Goal: Task Accomplishment & Management: Manage account settings

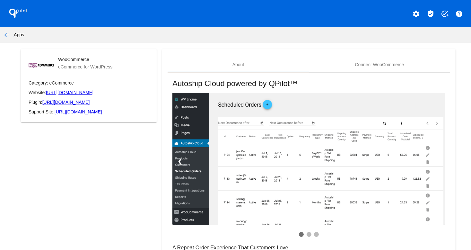
click at [0, 193] on app-my-account-apps-create "QPilot settings verified_user add_task help arrow_back Apps WooCommerce eCommer…" at bounding box center [235, 158] width 471 height 316
click at [7, 34] on mat-icon "arrow_back" at bounding box center [7, 35] width 8 height 8
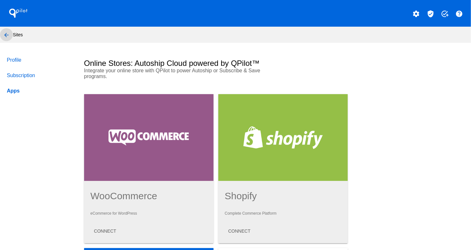
click at [7, 33] on mat-icon "arrow_back" at bounding box center [7, 35] width 8 height 8
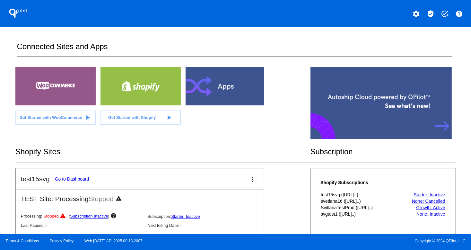
click at [0, 87] on div "QPilot settings verified_user add_task help Connected Sites and Apps Get Starte…" at bounding box center [235, 117] width 471 height 234
drag, startPoint x: 160, startPoint y: 239, endPoint x: 148, endPoint y: 225, distance: 19.3
click at [137, 243] on div "Terms & Conditions Privacy Policy Web:[DATE] API:2025.08.13.2007 Copyright © 20…" at bounding box center [235, 242] width 471 height 16
click at [54, 81] on div at bounding box center [55, 86] width 80 height 39
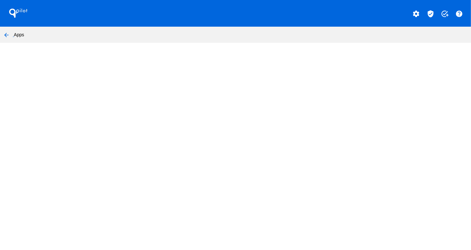
click at [54, 81] on body "QPilot settings verified_user add_task help arrow_back Apps An error occurred! …" at bounding box center [235, 125] width 471 height 250
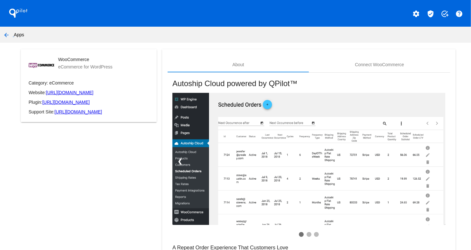
click at [5, 34] on mat-icon "arrow_back" at bounding box center [7, 35] width 8 height 8
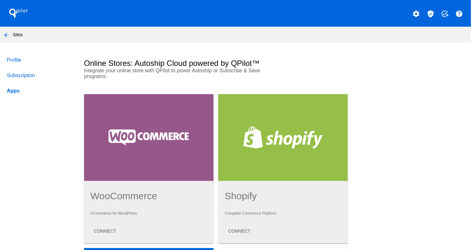
click at [7, 32] on mat-icon "arrow_back" at bounding box center [7, 35] width 8 height 8
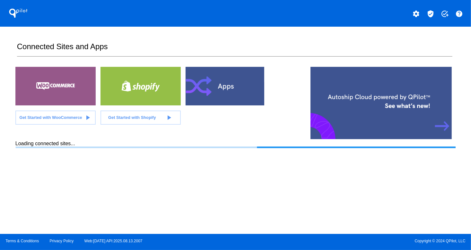
click at [21, 13] on h1 "QPilot" at bounding box center [18, 13] width 26 height 13
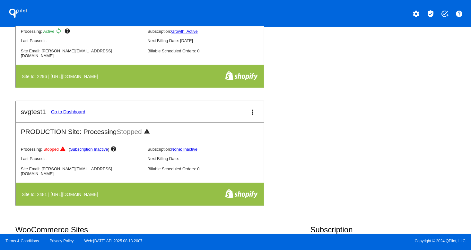
scroll to position [464, 0]
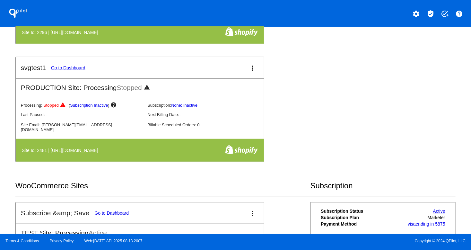
click at [116, 210] on link "Go to Dashboard" at bounding box center [111, 212] width 34 height 5
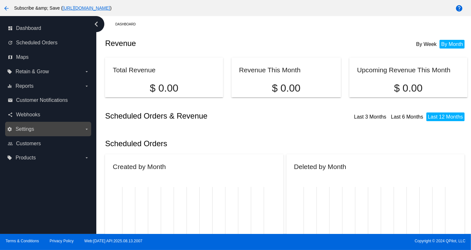
click at [58, 123] on nav "dashboard Dashboard update Scheduled Orders map Maps local_offer Retain & Grow …" at bounding box center [48, 93] width 96 height 154
click at [57, 134] on div "settings Settings arrow_drop_down" at bounding box center [48, 129] width 86 height 14
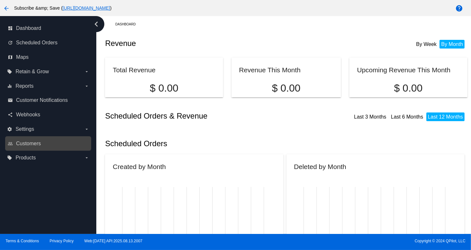
click at [38, 139] on link "people_outline Customers" at bounding box center [49, 143] width 82 height 10
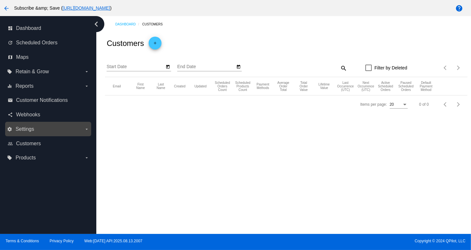
drag, startPoint x: 49, startPoint y: 131, endPoint x: 51, endPoint y: 128, distance: 3.9
click at [50, 129] on label "settings Settings arrow_drop_down" at bounding box center [48, 129] width 82 height 10
click at [0, 0] on input "settings Settings arrow_drop_down" at bounding box center [0, 0] width 0 height 0
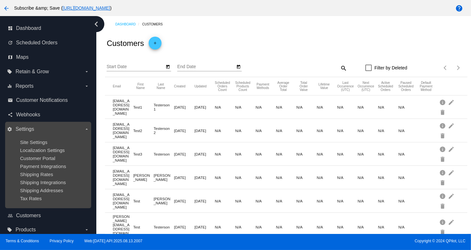
click at [40, 145] on div "Site Settings" at bounding box center [53, 141] width 66 height 5
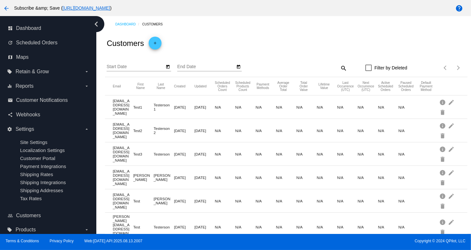
click at [338, 133] on mat-cell "N/A" at bounding box center [347, 130] width 21 height 7
drag, startPoint x: 194, startPoint y: 72, endPoint x: 153, endPoint y: 103, distance: 51.2
click at [186, 84] on app-dashboard-customers "Customers add Start Date End Date search Filter by Deleted Items per page: 20 1…" at bounding box center [286, 145] width 362 height 227
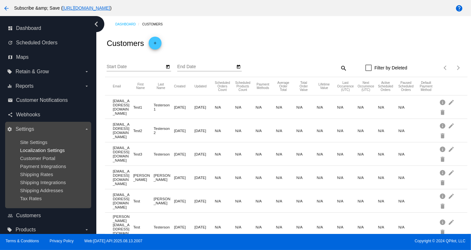
click at [48, 151] on span "Localization Settings" at bounding box center [42, 149] width 45 height 5
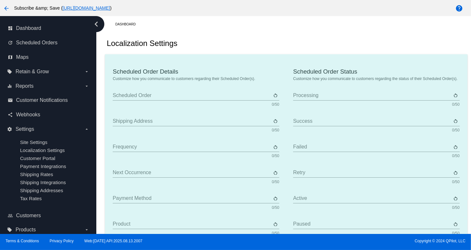
type input "Scheduled Order"
type input "Shipping address"
type input "Frequency"
type input "Next occurrence"
type input "Payment method"
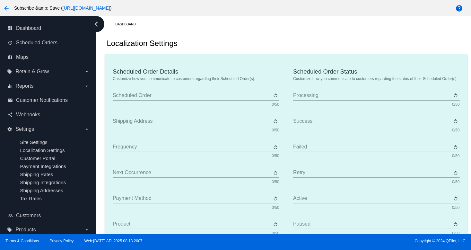
type input "Product"
type input "Quantity"
type input "Price"
type input "Out of stock"
type input "Subtotal"
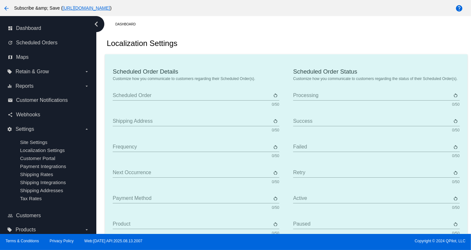
type input "Shipping"
type input "Tax"
type input "TBD"
type input "Total"
type input "No payment method"
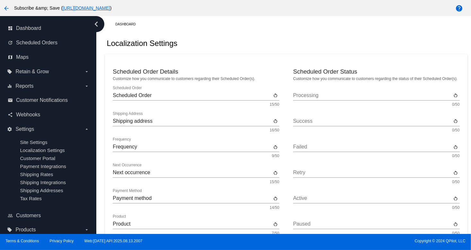
click at [309, 43] on div "Localization Settings" at bounding box center [286, 43] width 362 height 22
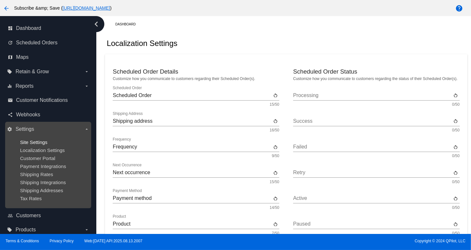
click at [38, 141] on ul "Site Settings Localization Settings Customer Portal Payment Integrations Shippi…" at bounding box center [48, 170] width 82 height 72
drag, startPoint x: 34, startPoint y: 145, endPoint x: 37, endPoint y: 143, distance: 4.1
click at [37, 143] on ul "Site Settings Localization Settings Customer Portal Payment Integrations Shippi…" at bounding box center [48, 170] width 82 height 72
click at [38, 160] on span "Customer Portal" at bounding box center [37, 157] width 35 height 5
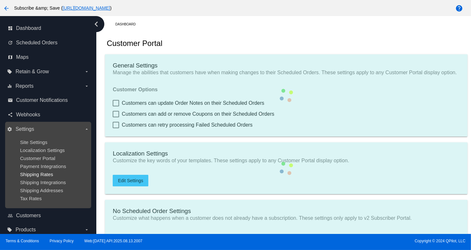
checkbox input "true"
type input "Create a Subscription"
type input "[URL][DOMAIN_NAME]"
type input "1"
type input "20"
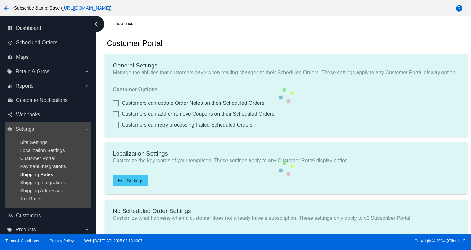
type input "500"
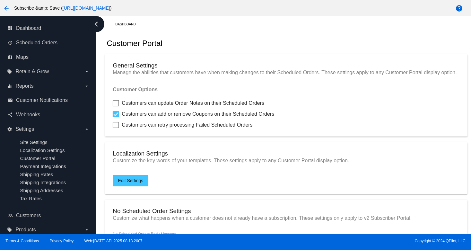
click at [333, 53] on div "Customer Portal" at bounding box center [286, 43] width 362 height 22
click at [121, 107] on label "Customers can update Order Notes on their Scheduled Orders" at bounding box center [189, 103] width 152 height 8
click at [116, 107] on input "Customers can update Order Notes on their Scheduled Orders" at bounding box center [116, 106] width 0 height 0
checkbox input "true"
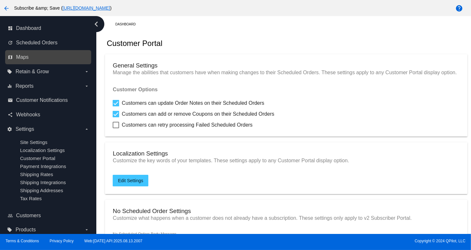
click at [44, 54] on link "map Maps" at bounding box center [49, 57] width 82 height 10
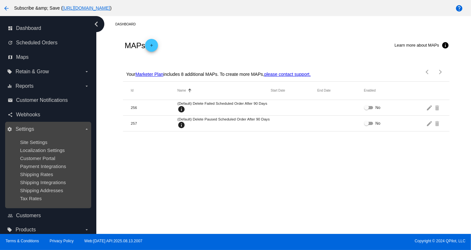
click at [31, 153] on ul "Site Settings Localization Settings Customer Portal Payment Integrations Shippi…" at bounding box center [48, 170] width 82 height 72
click at [32, 155] on ul "Site Settings Localization Settings Customer Portal Payment Integrations Shippi…" at bounding box center [48, 170] width 82 height 72
click at [36, 174] on span "Shipping Rates" at bounding box center [36, 173] width 33 height 5
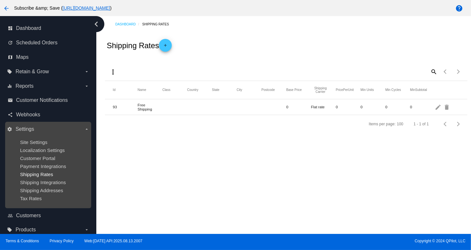
click at [51, 172] on ul "Site Settings Localization Settings Customer Portal Payment Integrations Shippi…" at bounding box center [48, 170] width 82 height 72
click at [47, 169] on span "Payment Integrations" at bounding box center [43, 165] width 46 height 5
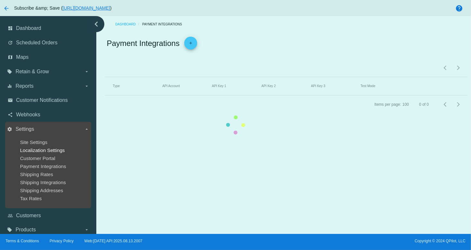
click at [50, 151] on span "Localization Settings" at bounding box center [42, 149] width 45 height 5
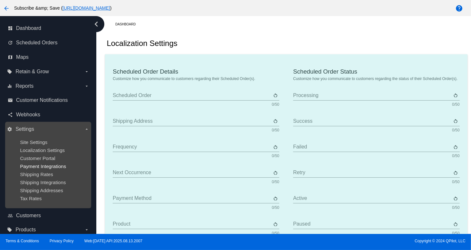
click at [45, 169] on span "Payment Integrations" at bounding box center [43, 165] width 46 height 5
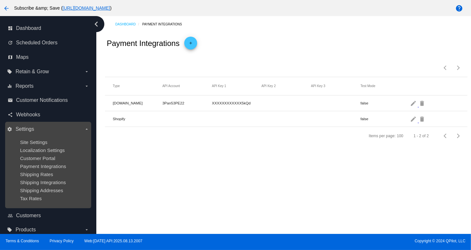
click at [27, 154] on ul "Site Settings Localization Settings Customer Portal Payment Integrations Shippi…" at bounding box center [48, 170] width 82 height 72
click at [31, 149] on span "Localization Settings" at bounding box center [42, 149] width 45 height 5
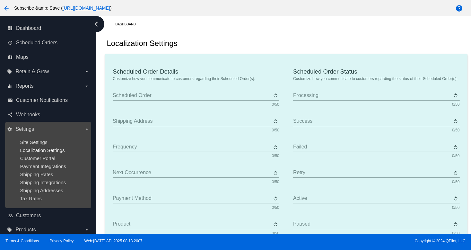
type input "Scheduled Order"
type input "Shipping address"
type input "Frequency"
type input "Next occurrence"
type input "Payment method"
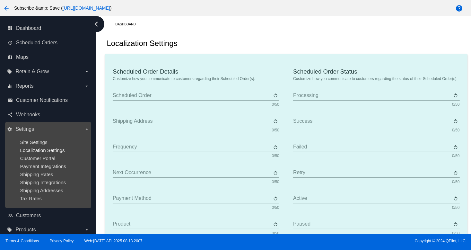
type input "Product"
type input "Quantity"
type input "Price"
type input "Out of stock"
type input "Subtotal"
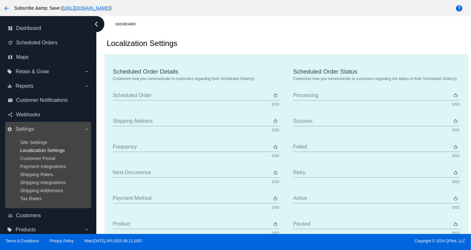
type input "Shipping"
type input "Tax"
type input "TBD"
type input "Total"
type input "No payment method"
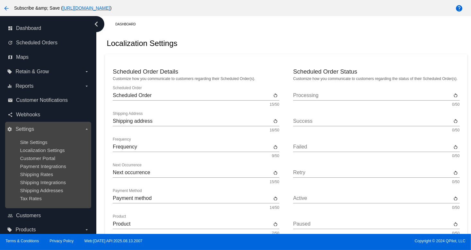
click at [56, 178] on ul "Site Settings Localization Settings Customer Portal Payment Integrations Shippi…" at bounding box center [48, 170] width 82 height 72
click at [52, 167] on span "Payment Integrations" at bounding box center [43, 165] width 46 height 5
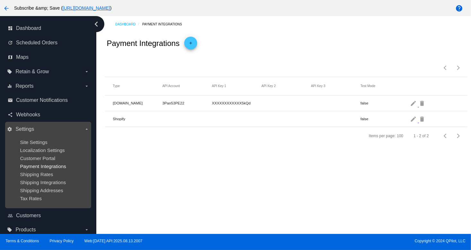
click at [31, 169] on span "Payment Integrations" at bounding box center [43, 165] width 46 height 5
click at [31, 159] on span "Customer Portal" at bounding box center [37, 157] width 35 height 5
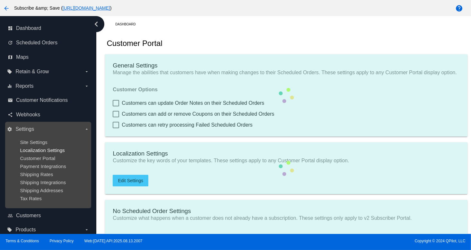
click at [39, 152] on span "Localization Settings" at bounding box center [42, 149] width 45 height 5
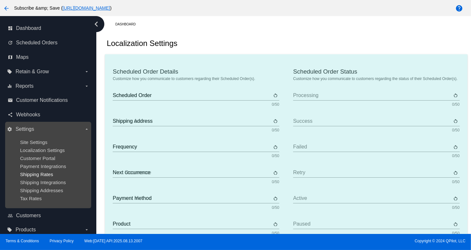
click at [50, 177] on span "Shipping Rates" at bounding box center [36, 173] width 33 height 5
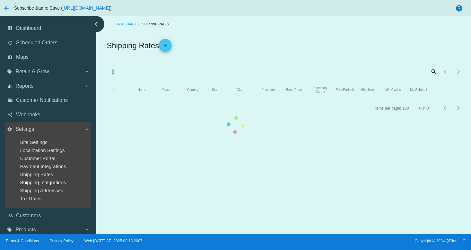
click at [49, 184] on span "Shipping Integrations" at bounding box center [43, 181] width 46 height 5
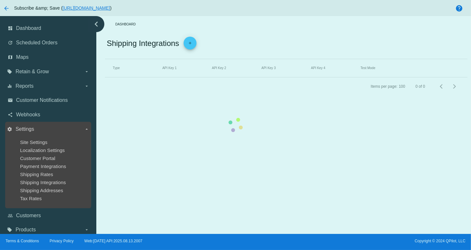
click at [53, 195] on ul "Site Settings Localization Settings Customer Portal Payment Integrations Shippi…" at bounding box center [48, 170] width 82 height 72
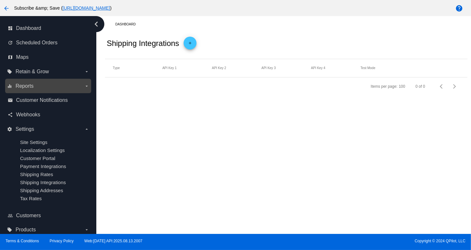
click at [39, 82] on label "equalizer Reports arrow_drop_down" at bounding box center [48, 86] width 82 height 10
click at [0, 0] on input "equalizer Reports arrow_drop_down" at bounding box center [0, 0] width 0 height 0
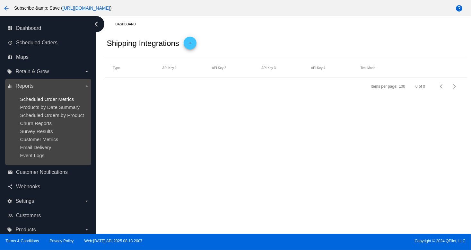
click at [40, 97] on span "Scheduled Order Metrics" at bounding box center [47, 98] width 54 height 5
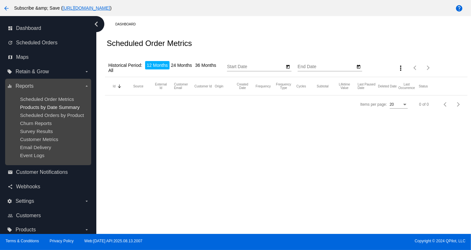
click at [40, 107] on span "Products by Date Summary" at bounding box center [50, 106] width 60 height 5
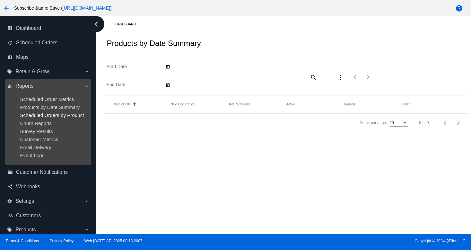
type input "[DATE]"
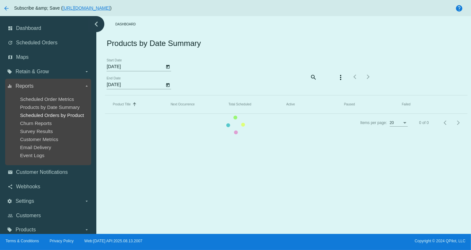
click at [41, 115] on span "Scheduled Orders by Product" at bounding box center [52, 114] width 64 height 5
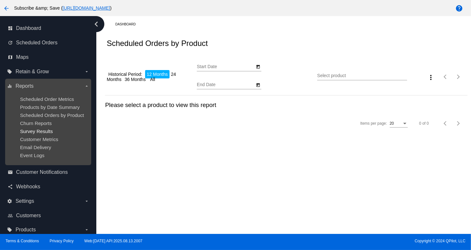
click at [42, 131] on span "Survey Results" at bounding box center [36, 130] width 33 height 5
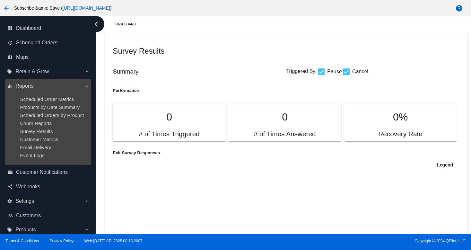
click at [53, 136] on ul "Scheduled Order Metrics Products by Date Summary Scheduled Orders by Product Ch…" at bounding box center [48, 127] width 82 height 72
click at [38, 152] on ul "Scheduled Order Metrics Products by Date Summary Scheduled Orders by Product Ch…" at bounding box center [48, 127] width 82 height 72
click at [35, 147] on span "Email Delivery" at bounding box center [35, 146] width 31 height 5
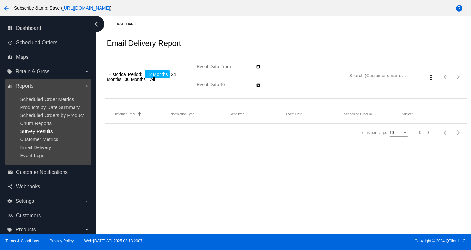
type input "[DATE]"
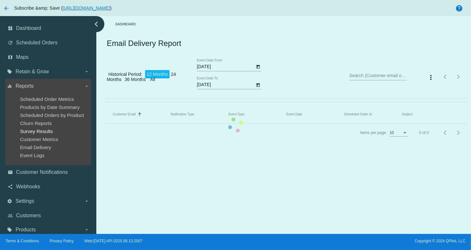
click at [39, 129] on span "Survey Results" at bounding box center [36, 130] width 33 height 5
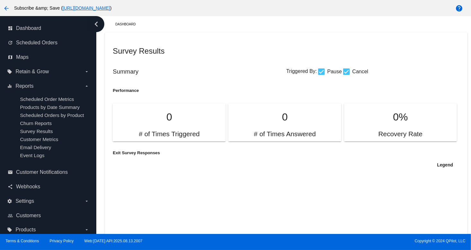
drag, startPoint x: 380, startPoint y: 240, endPoint x: 350, endPoint y: 185, distance: 62.9
click at [379, 234] on div "Terms & Conditions Privacy Policy Web:[DATE] API:2025.08.13.2007 Copyright © 20…" at bounding box center [235, 242] width 471 height 16
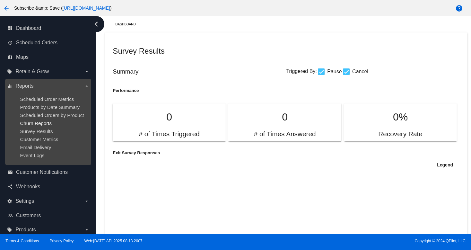
click at [37, 122] on span "Churn Reports" at bounding box center [36, 122] width 32 height 5
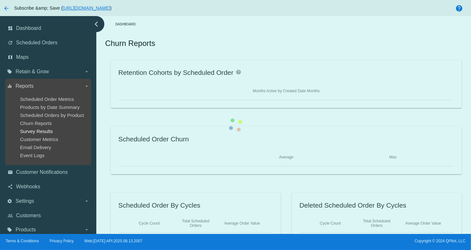
click at [37, 132] on span "Survey Results" at bounding box center [36, 130] width 33 height 5
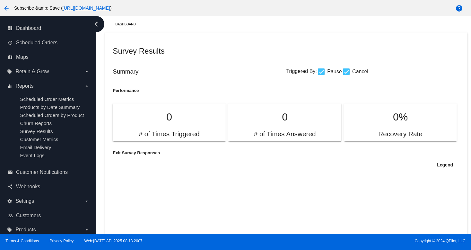
click at [338, 152] on div "Exit Survey Responses" at bounding box center [286, 152] width 347 height 19
click at [24, 31] on span "Dashboard" at bounding box center [28, 28] width 25 height 6
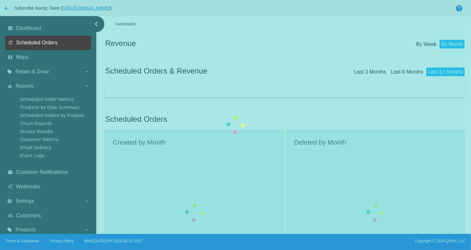
click at [28, 42] on span "Scheduled Orders" at bounding box center [36, 43] width 41 height 6
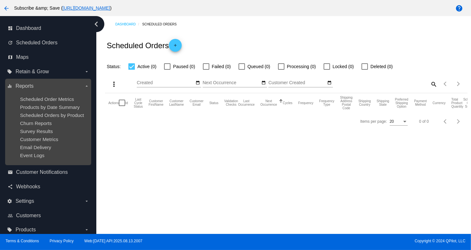
click at [48, 134] on div "Survey Results" at bounding box center [53, 130] width 66 height 5
click at [48, 134] on span "Survey Results" at bounding box center [36, 130] width 33 height 5
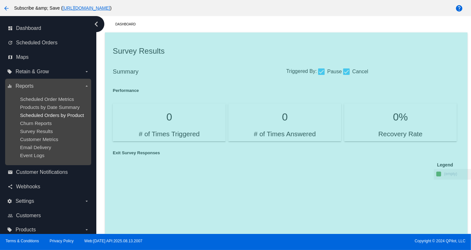
click at [47, 112] on span "Scheduled Orders by Product" at bounding box center [52, 114] width 64 height 5
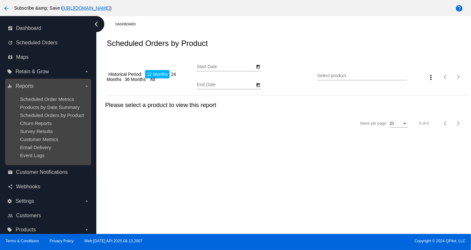
click at [58, 80] on div "equalizer Reports arrow_drop_down Scheduled Order Metrics Products by Date Summ…" at bounding box center [48, 122] width 86 height 86
click at [52, 80] on div "equalizer Reports arrow_drop_down Scheduled Order Metrics Products by Date Summ…" at bounding box center [48, 122] width 86 height 86
type input "[DATE]"
click at [41, 140] on span "Customer Metrics" at bounding box center [39, 138] width 38 height 5
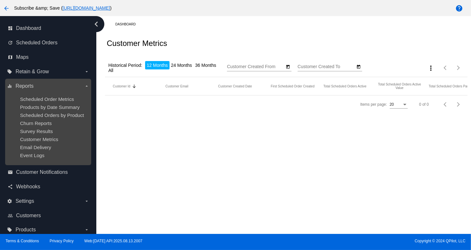
type input "[DATE]"
click at [44, 127] on ul "Scheduled Order Metrics Products by Date Summary Scheduled Orders by Product Ch…" at bounding box center [48, 127] width 82 height 72
click at [34, 149] on span "Email Delivery" at bounding box center [35, 146] width 31 height 5
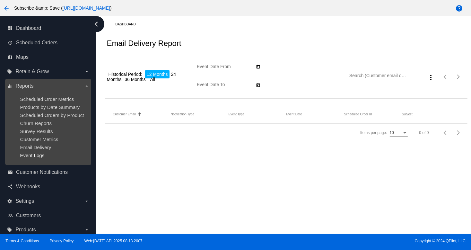
click at [38, 154] on span "Event Logs" at bounding box center [32, 154] width 24 height 5
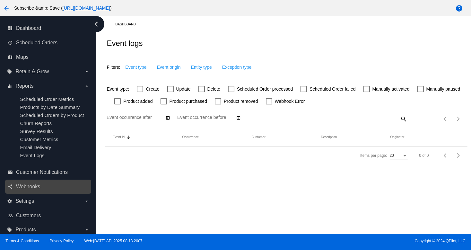
click at [44, 192] on link "share Webhooks" at bounding box center [49, 186] width 82 height 10
